Goal: Information Seeking & Learning: Learn about a topic

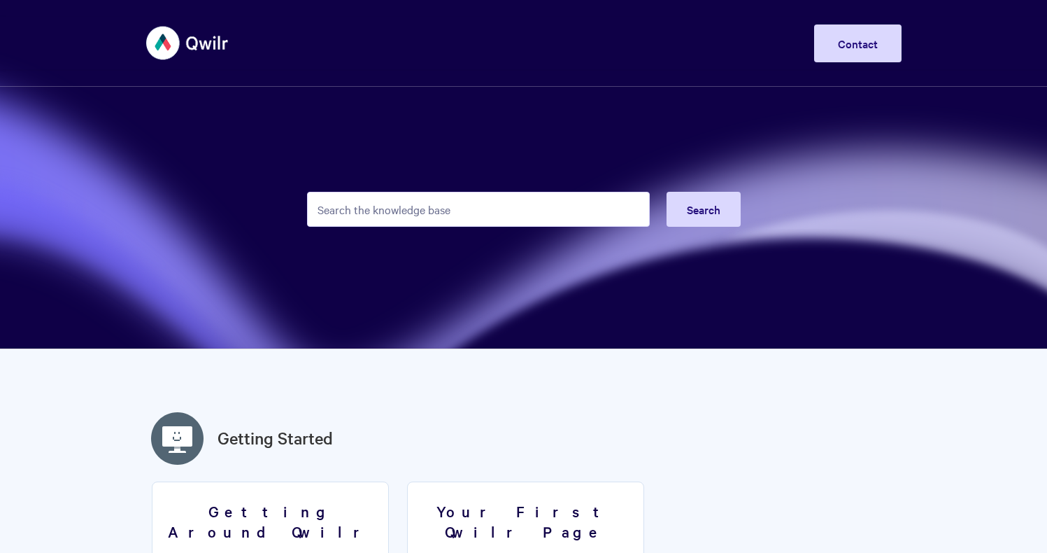
click at [349, 215] on input "Search the knowledge base" at bounding box center [478, 209] width 343 height 35
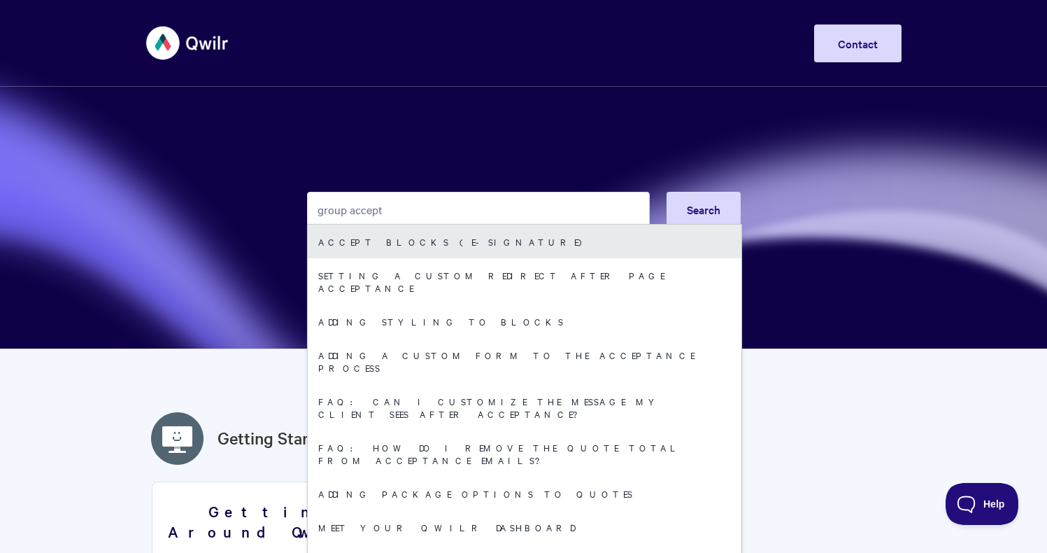
type input "group accept"
click at [351, 250] on link "Accept Blocks (E-Signature)" at bounding box center [525, 242] width 434 height 34
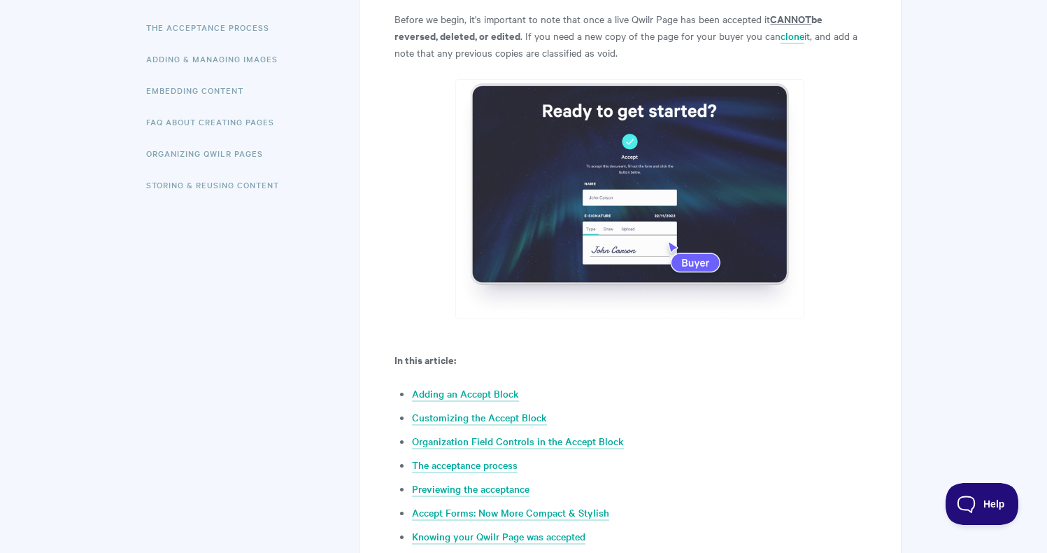
scroll to position [417, 0]
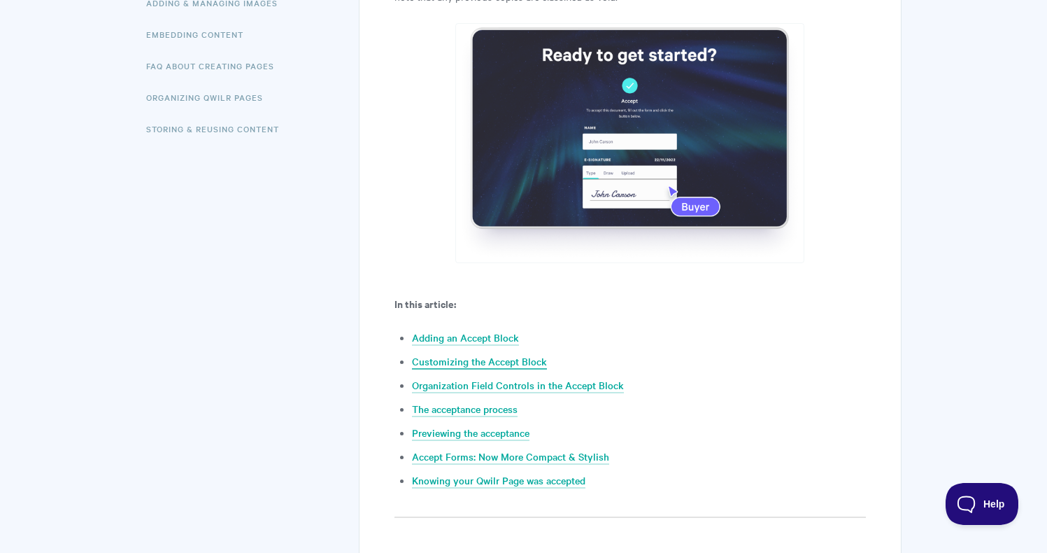
click at [521, 365] on link "Customizing the Accept Block" at bounding box center [479, 361] width 135 height 15
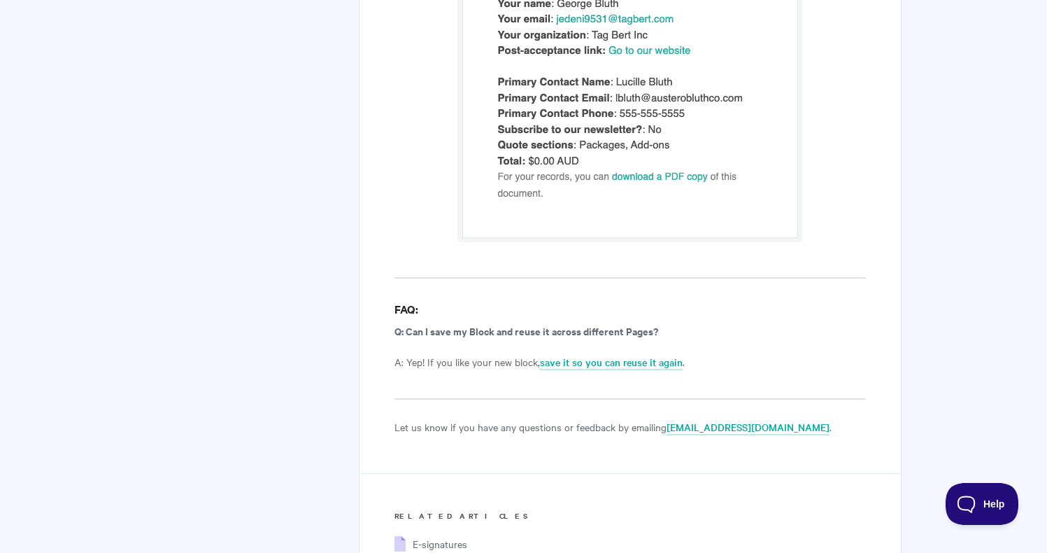
scroll to position [9280, 0]
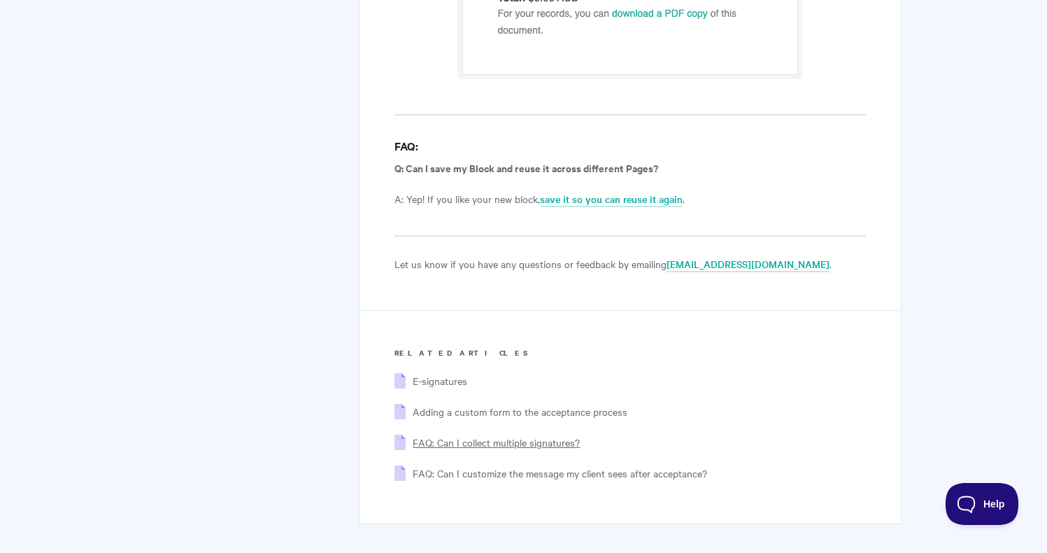
click at [548, 435] on span "FAQ: Can I collect multiple signatures?" at bounding box center [496, 442] width 167 height 14
